Goal: Use online tool/utility: Utilize a website feature to perform a specific function

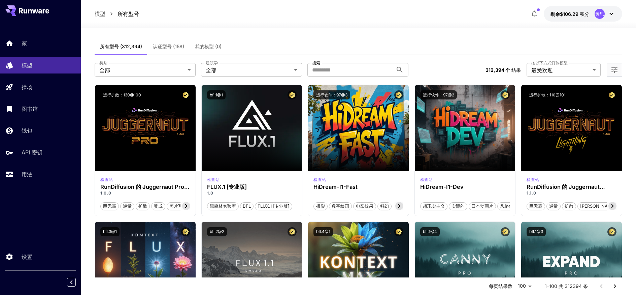
click at [373, 20] on div at bounding box center [359, 24] width 556 height 8
click at [29, 70] on link "模型" at bounding box center [40, 65] width 81 height 17
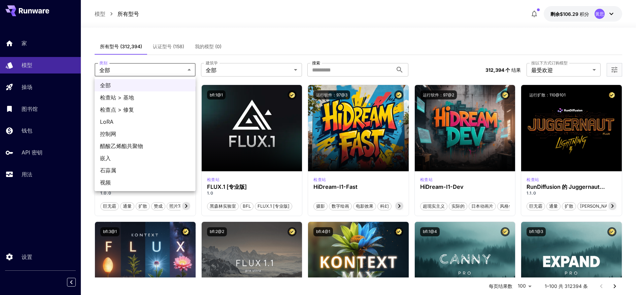
click at [275, 44] on div at bounding box center [320, 147] width 641 height 295
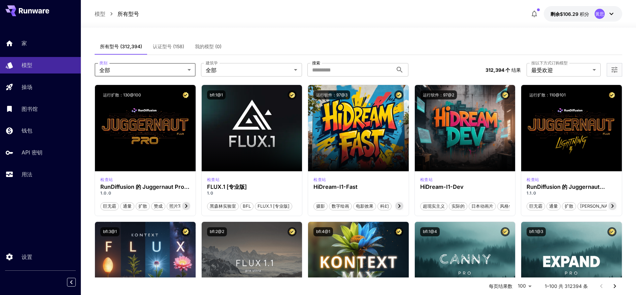
click at [177, 49] on font "认证型号 (158)" at bounding box center [168, 46] width 31 height 6
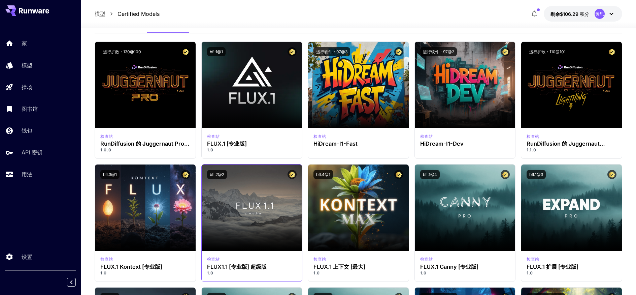
scroll to position [34, 0]
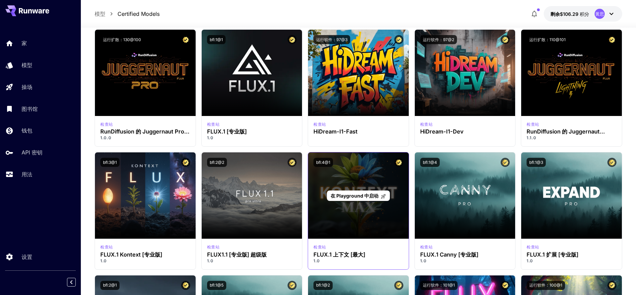
click at [357, 211] on div "在 Playground 中启动" at bounding box center [358, 195] width 101 height 86
click at [359, 196] on font "在 Playground 中启动" at bounding box center [355, 196] width 48 height 6
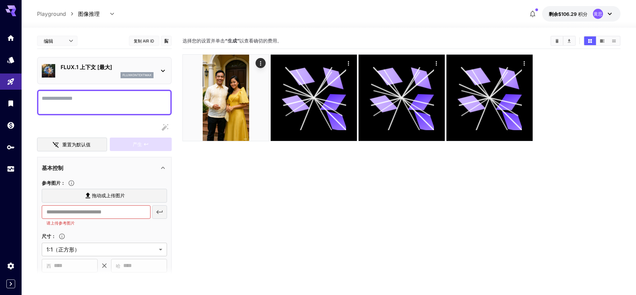
click at [90, 72] on div "fluxkontextmax" at bounding box center [107, 75] width 93 height 6
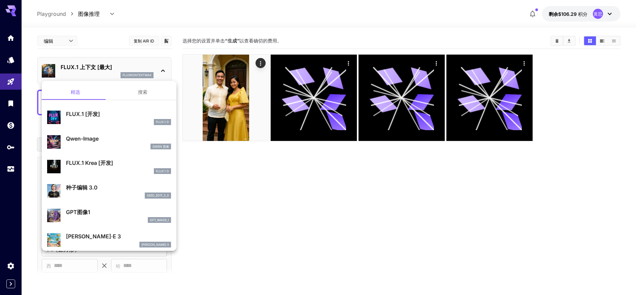
click at [253, 188] on div at bounding box center [320, 147] width 641 height 295
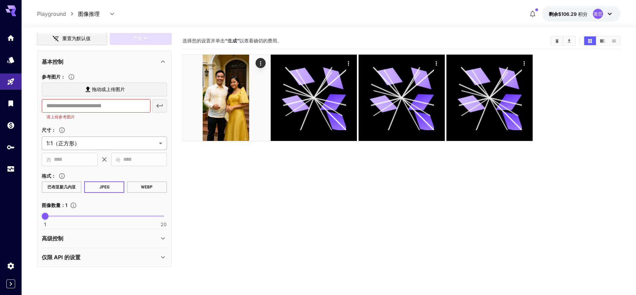
scroll to position [5, 0]
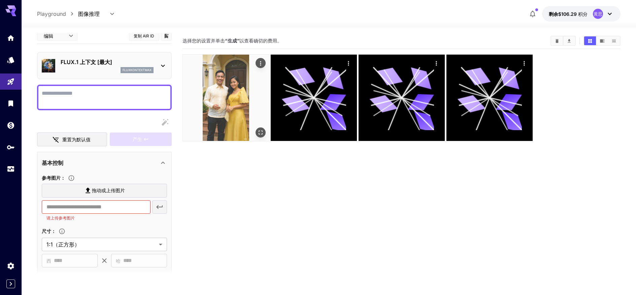
click at [226, 83] on img at bounding box center [226, 98] width 86 height 86
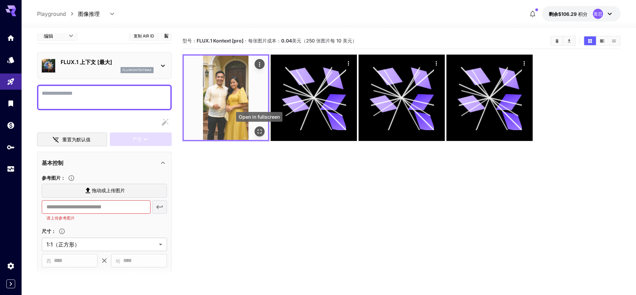
click at [260, 131] on icon "全屏打开" at bounding box center [259, 131] width 7 height 7
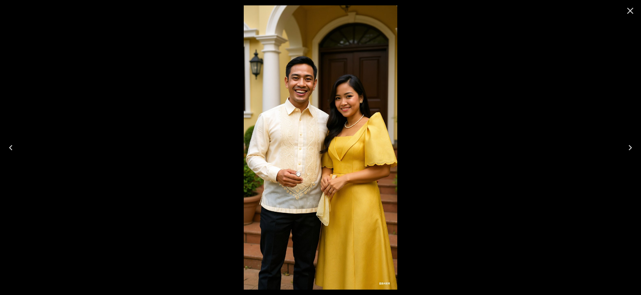
click at [631, 11] on icon "Close" at bounding box center [631, 11] width 6 height 6
